Goal: Task Accomplishment & Management: Use online tool/utility

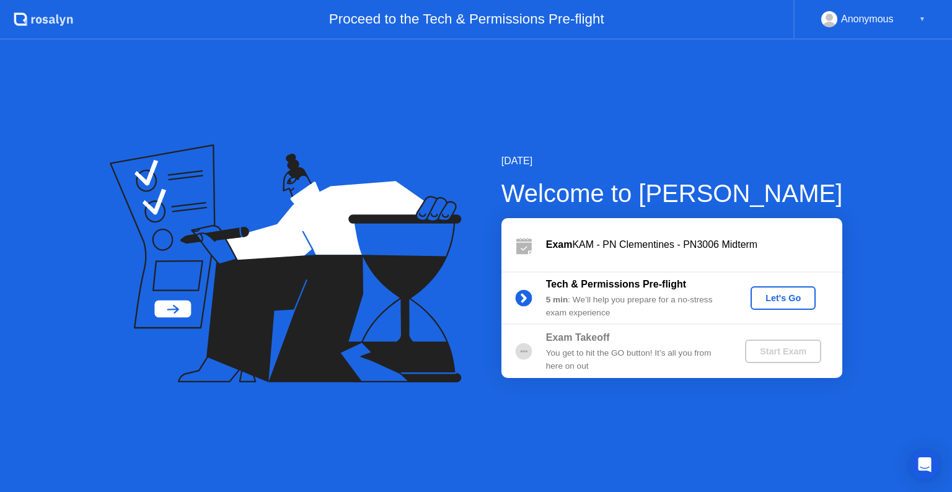
drag, startPoint x: 781, startPoint y: 281, endPoint x: 768, endPoint y: 302, distance: 25.3
click at [768, 302] on div "Tech & Permissions Pre-flight 5 min : We’ll help you prepare for a no-stress ex…" at bounding box center [671, 297] width 341 height 53
click at [768, 302] on div "Let's Go" at bounding box center [782, 298] width 55 height 10
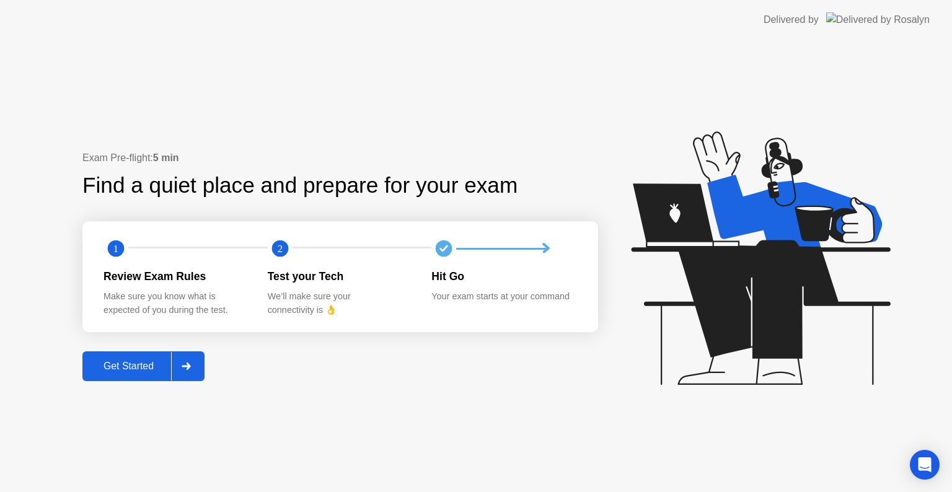
click at [146, 366] on div "Get Started" at bounding box center [128, 366] width 85 height 11
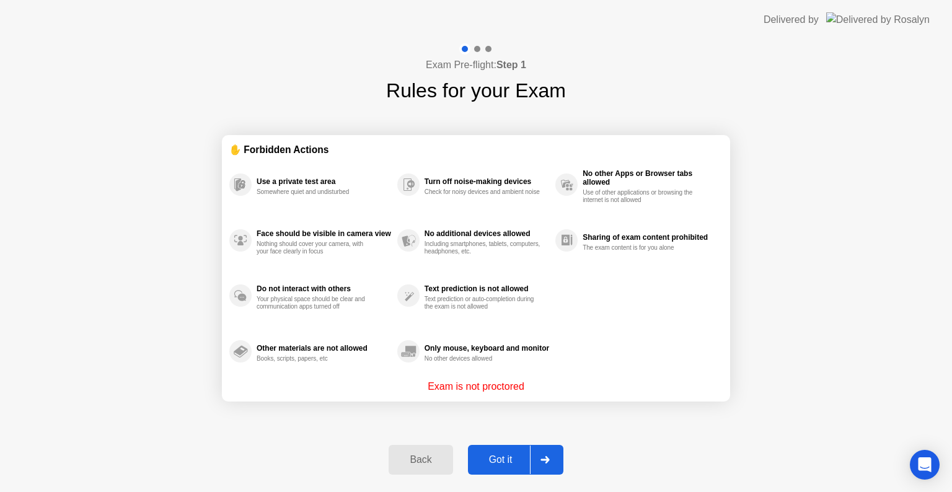
click at [491, 458] on div "Got it" at bounding box center [500, 459] width 58 height 11
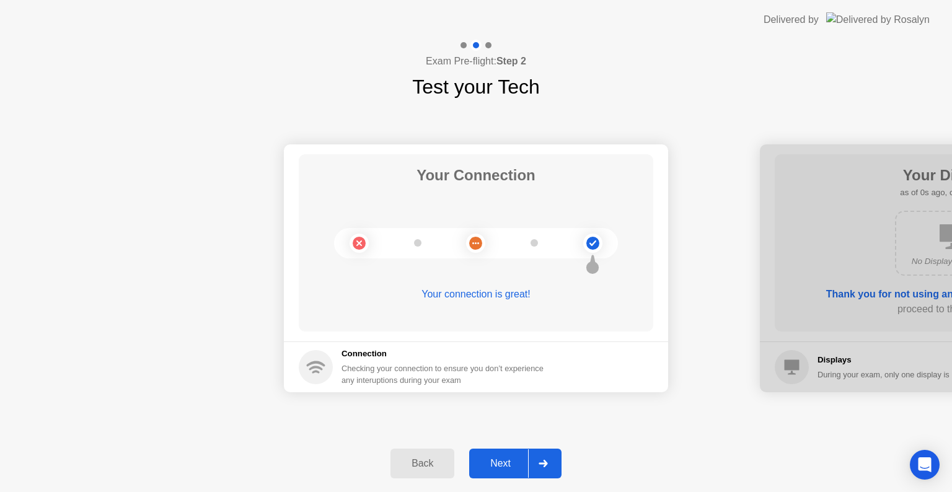
click at [497, 475] on button "Next" at bounding box center [515, 464] width 92 height 30
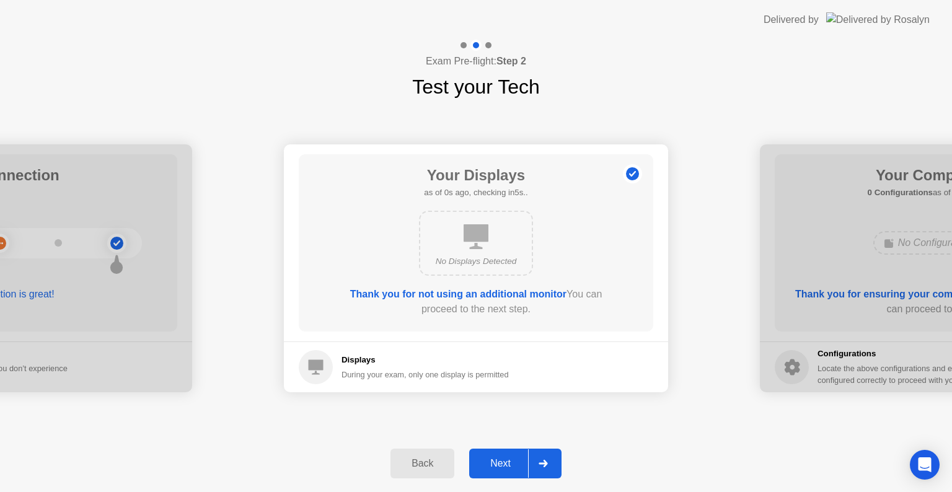
click at [497, 475] on button "Next" at bounding box center [515, 464] width 92 height 30
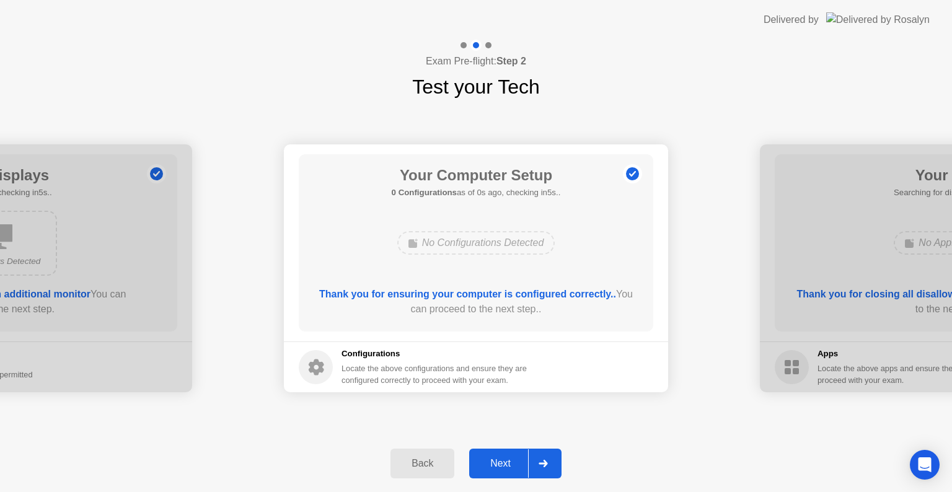
click at [497, 475] on button "Next" at bounding box center [515, 464] width 92 height 30
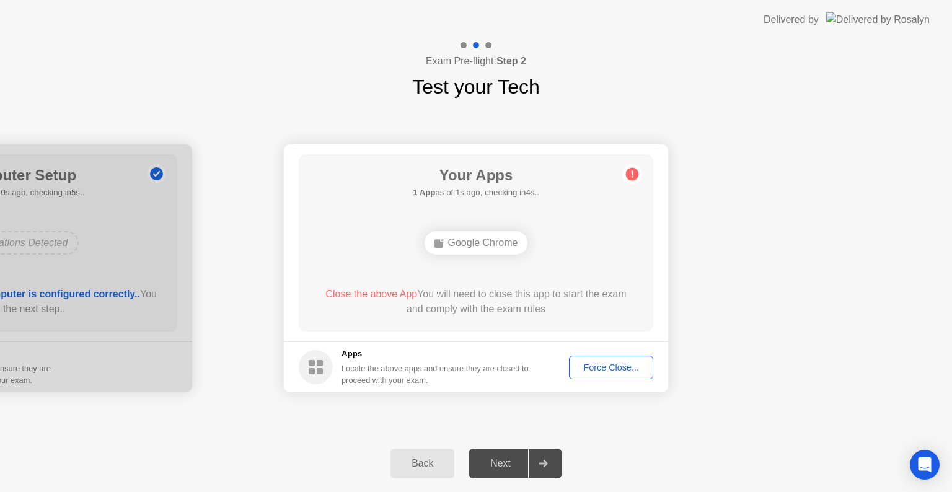
click at [595, 372] on div "Force Close..." at bounding box center [611, 367] width 76 height 10
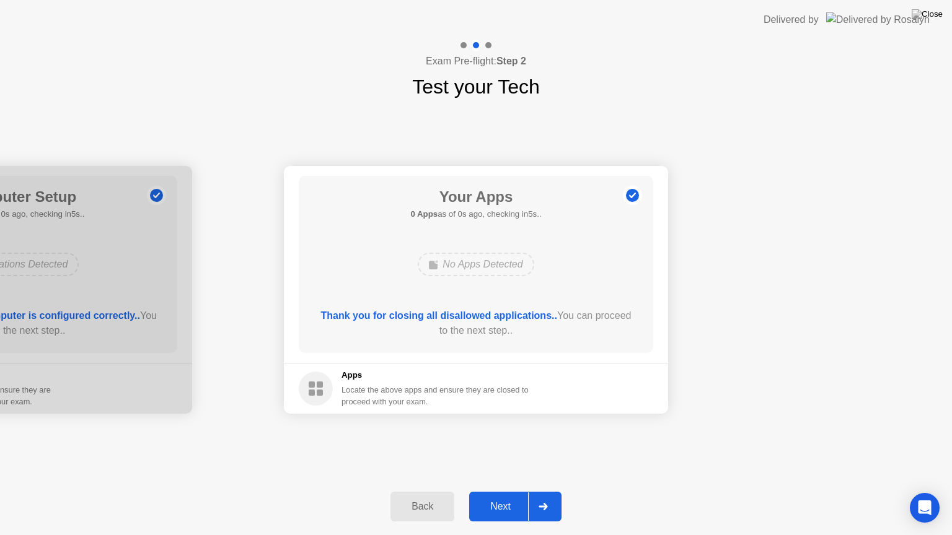
click at [496, 473] on div "Your Connection Your connection is great! Connection Checking your connection t…" at bounding box center [476, 290] width 952 height 377
click at [492, 491] on div "Next" at bounding box center [500, 506] width 55 height 11
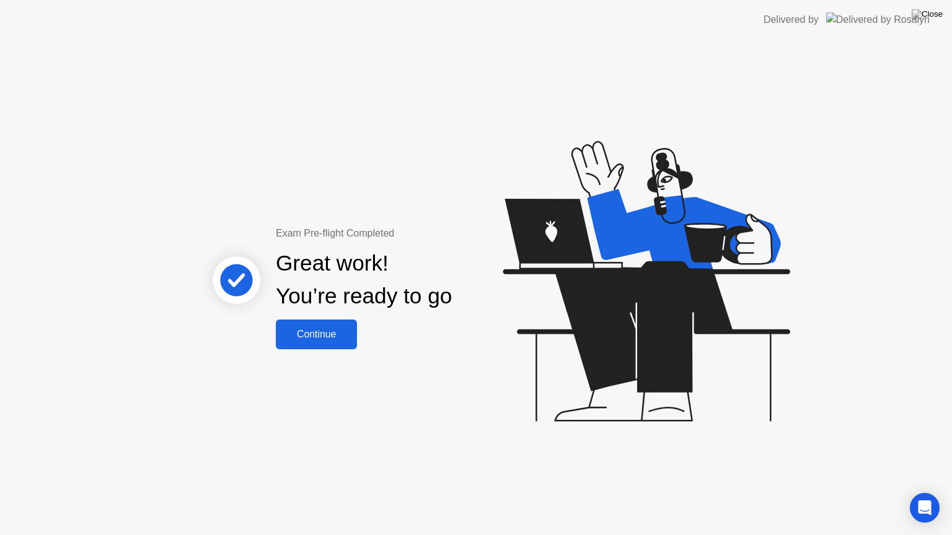
click at [338, 337] on div "Continue" at bounding box center [316, 334] width 74 height 11
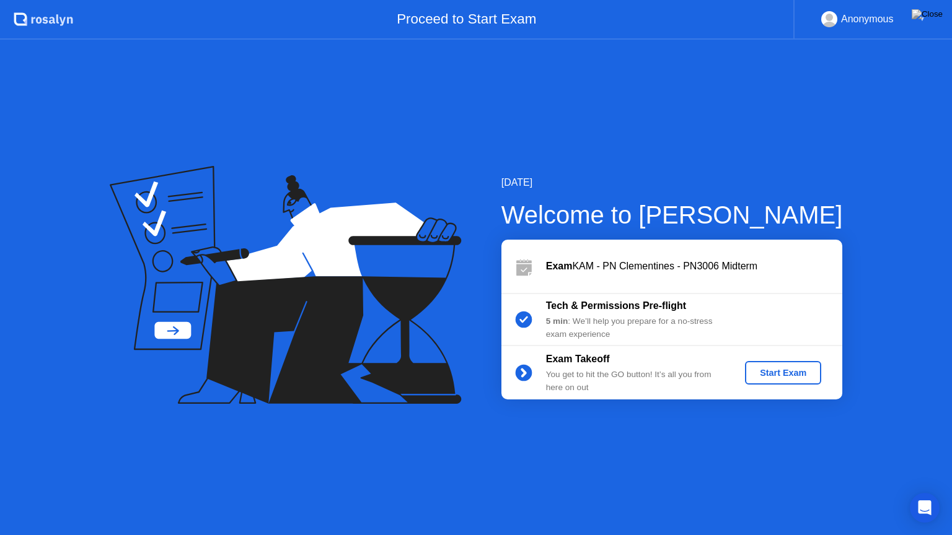
click at [771, 383] on button "Start Exam" at bounding box center [783, 373] width 76 height 24
